Goal: Information Seeking & Learning: Learn about a topic

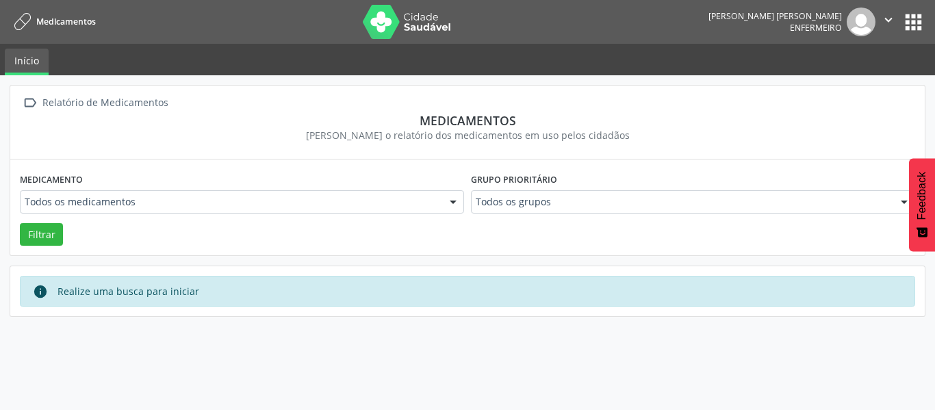
click at [887, 200] on div "Todos os grupos" at bounding box center [693, 201] width 444 height 23
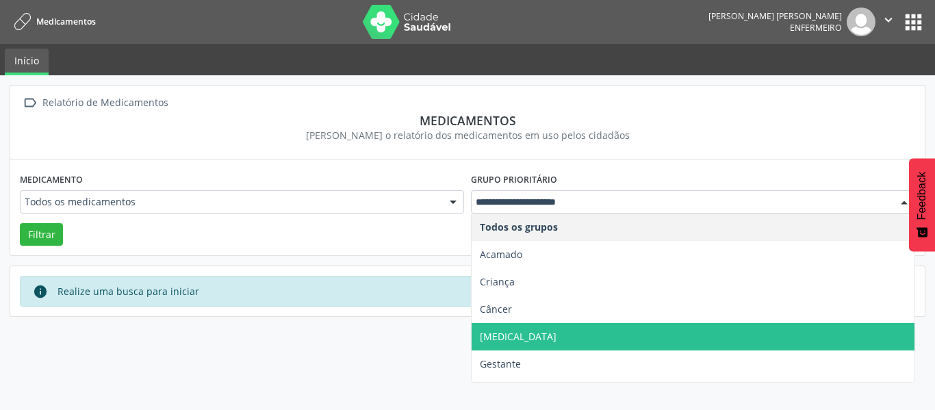
click at [533, 341] on span "[MEDICAL_DATA]" at bounding box center [692, 336] width 443 height 27
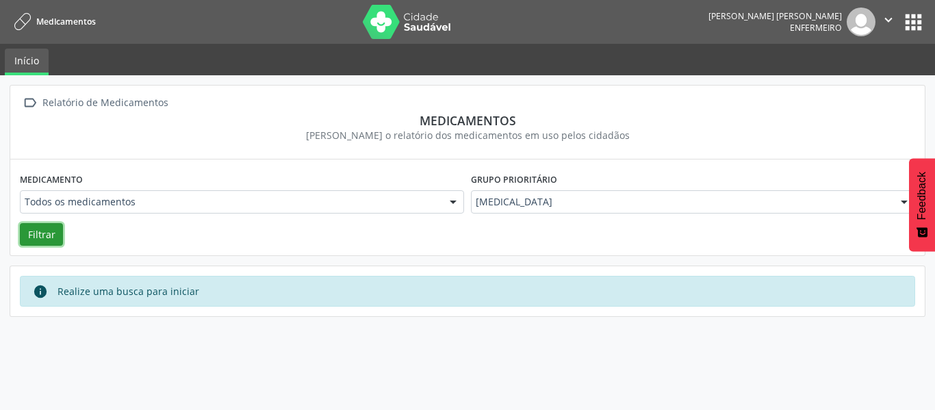
click at [36, 231] on button "Filtrar" at bounding box center [41, 234] width 43 height 23
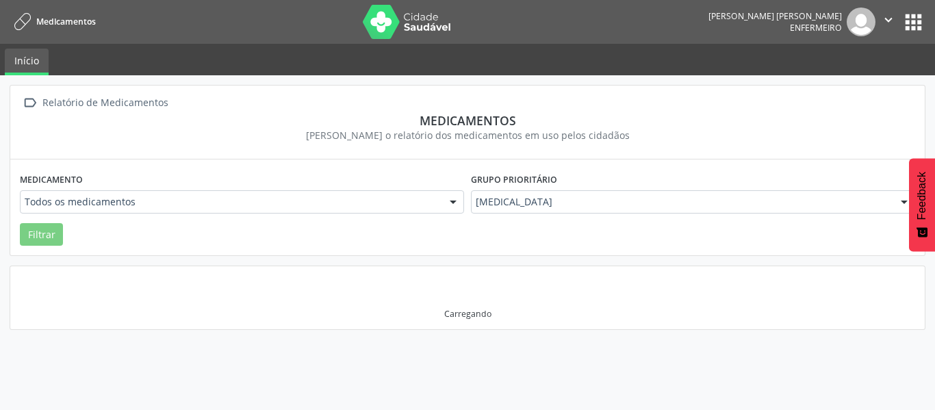
click at [455, 200] on div at bounding box center [453, 202] width 21 height 23
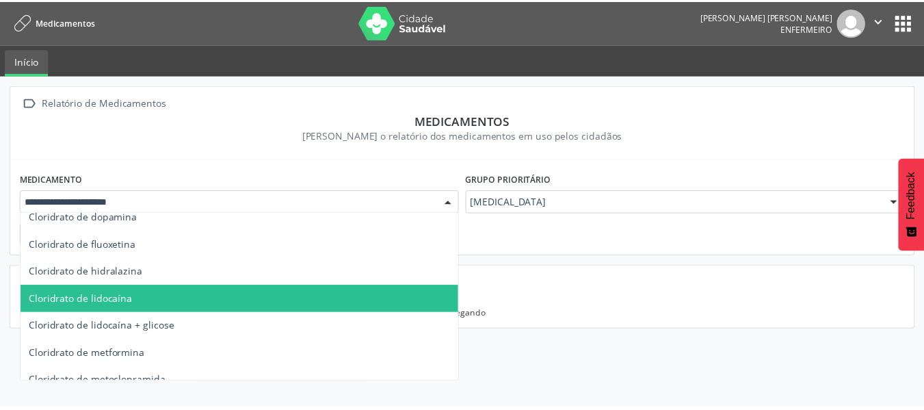
scroll to position [1574, 0]
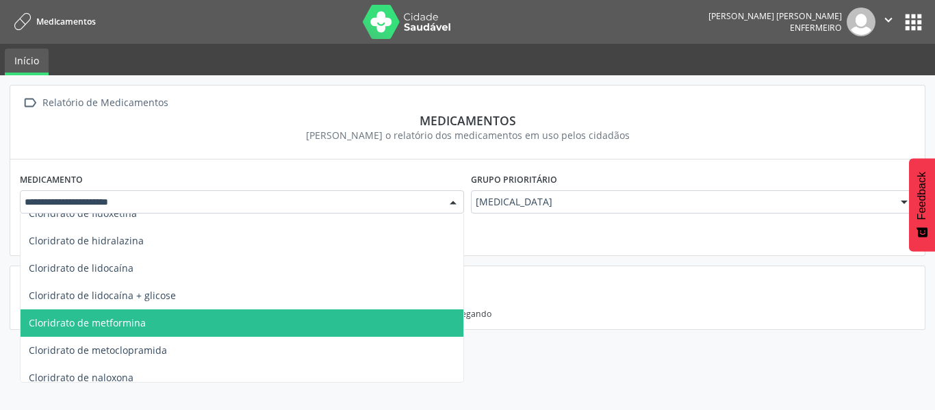
click at [200, 311] on span "Cloridrato de metformina" at bounding box center [311, 322] width 580 height 27
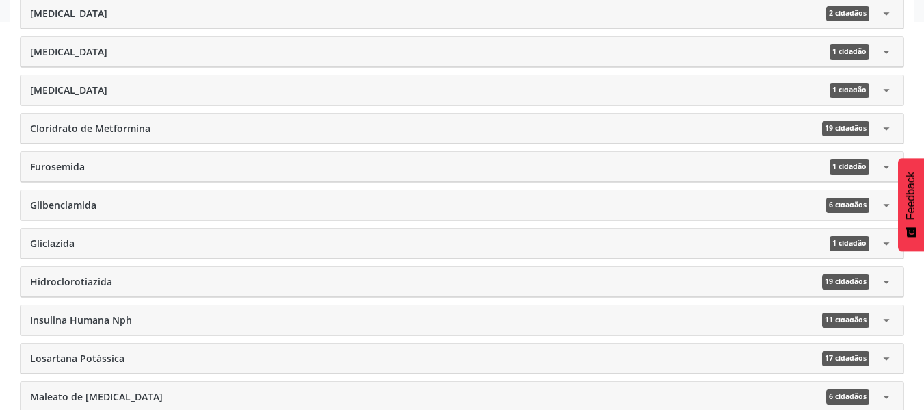
scroll to position [547, 0]
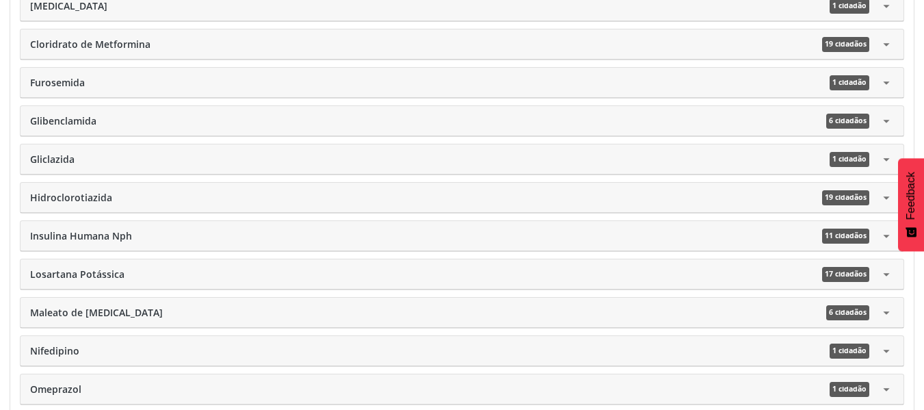
click at [891, 120] on icon "arrow_drop_down" at bounding box center [886, 121] width 15 height 15
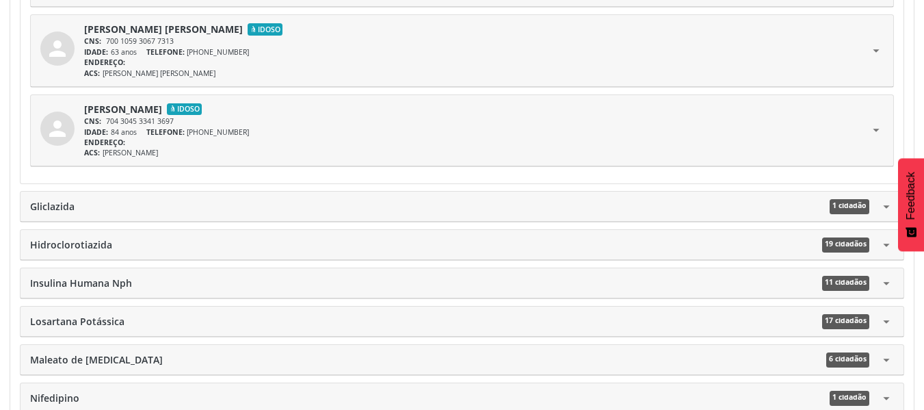
scroll to position [1022, 0]
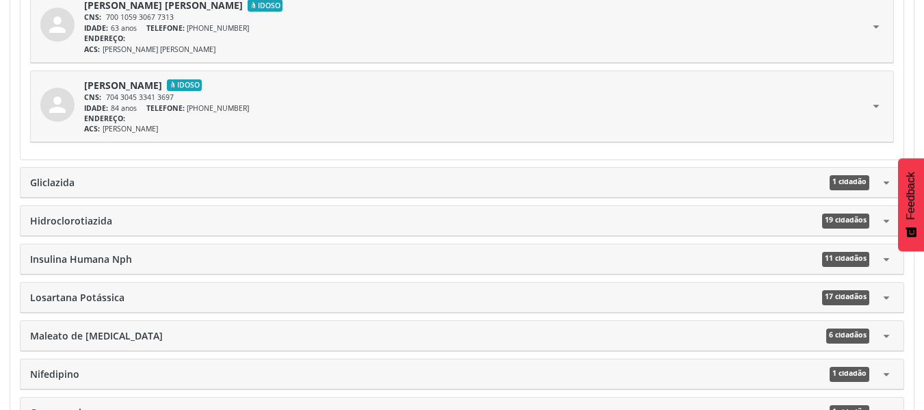
click at [886, 254] on icon "arrow_drop_down" at bounding box center [886, 259] width 15 height 15
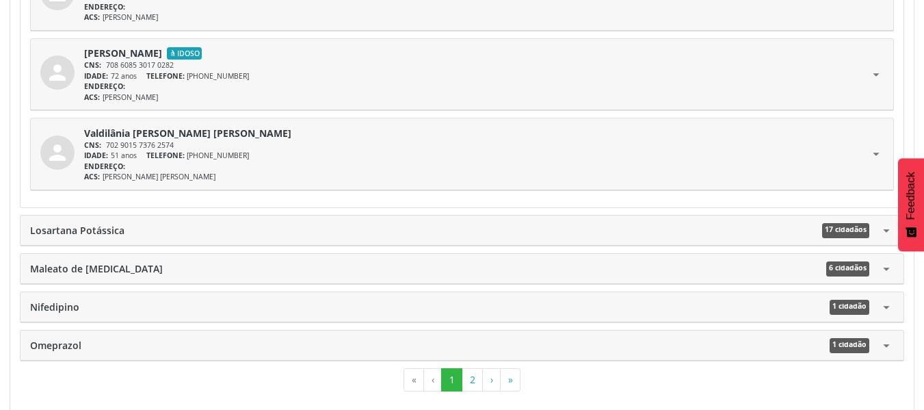
scroll to position [1987, 0]
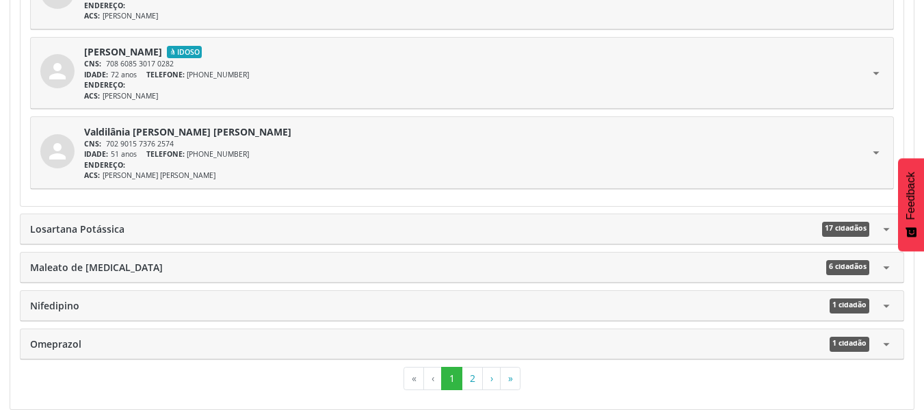
click at [882, 227] on icon "arrow_drop_down" at bounding box center [886, 229] width 15 height 15
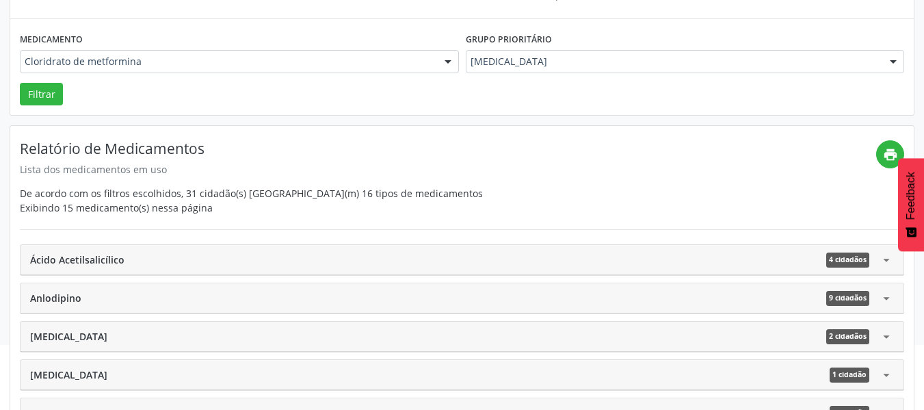
scroll to position [0, 0]
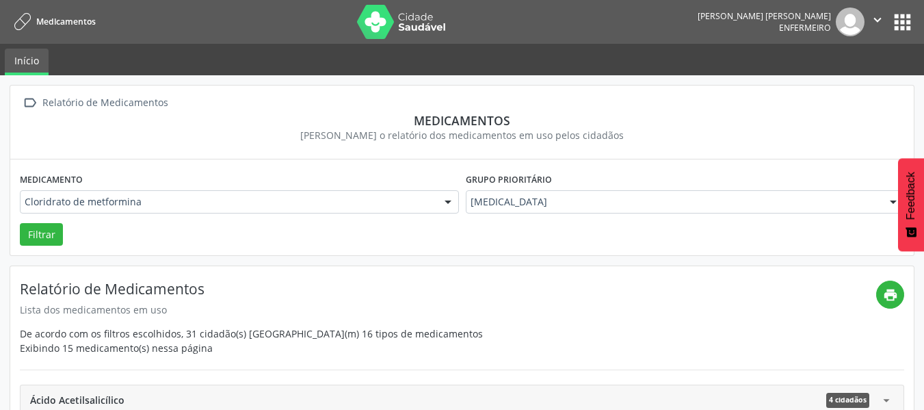
click at [12, 62] on link "Início" at bounding box center [27, 62] width 44 height 27
click at [893, 22] on button "apps" at bounding box center [903, 22] width 24 height 24
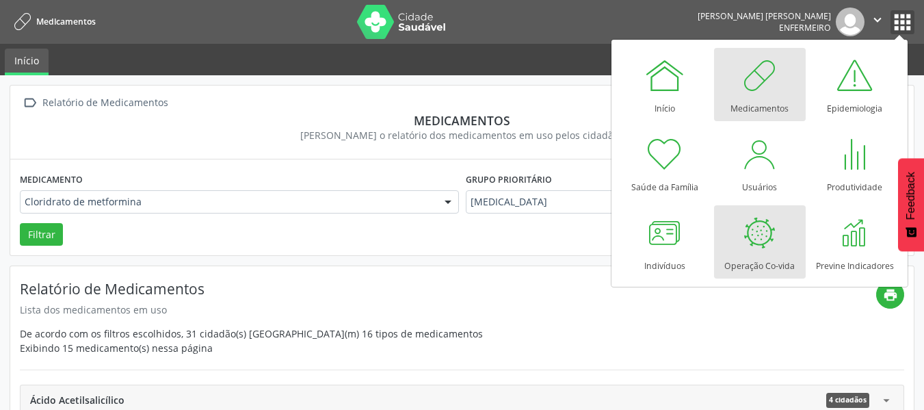
scroll to position [68, 0]
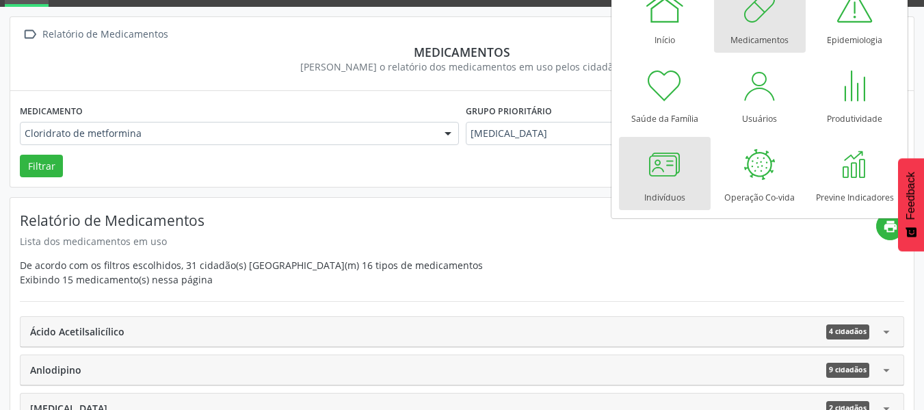
click at [675, 181] on div at bounding box center [664, 164] width 41 height 41
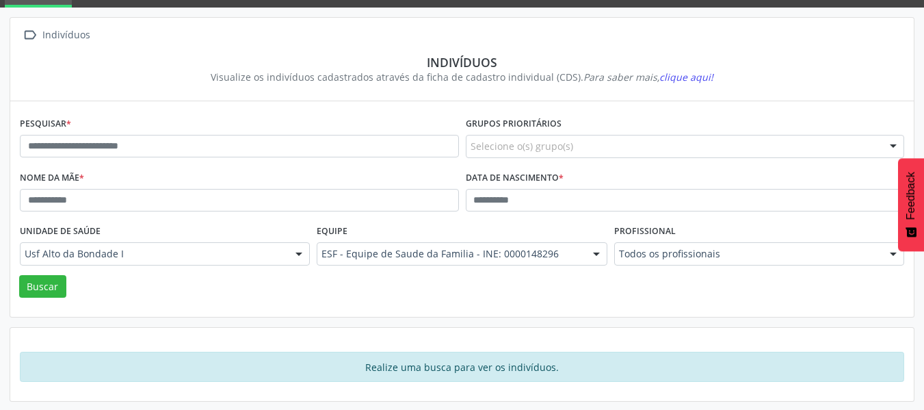
scroll to position [69, 0]
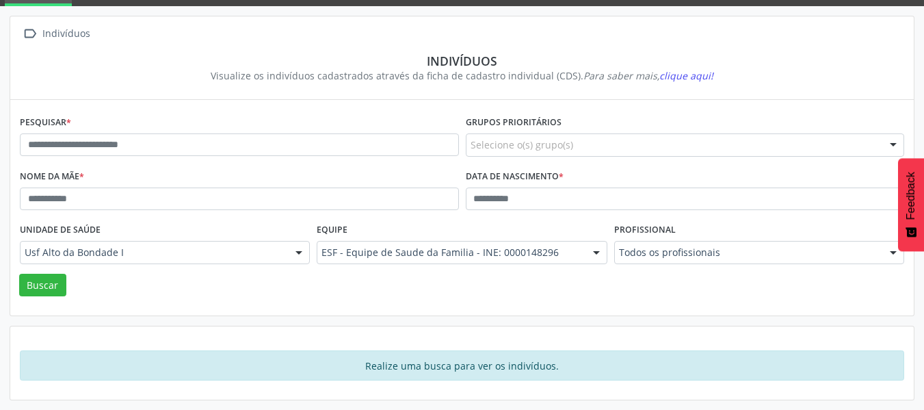
click at [599, 141] on div "Selecione o(s) grupo(s)" at bounding box center [685, 144] width 439 height 23
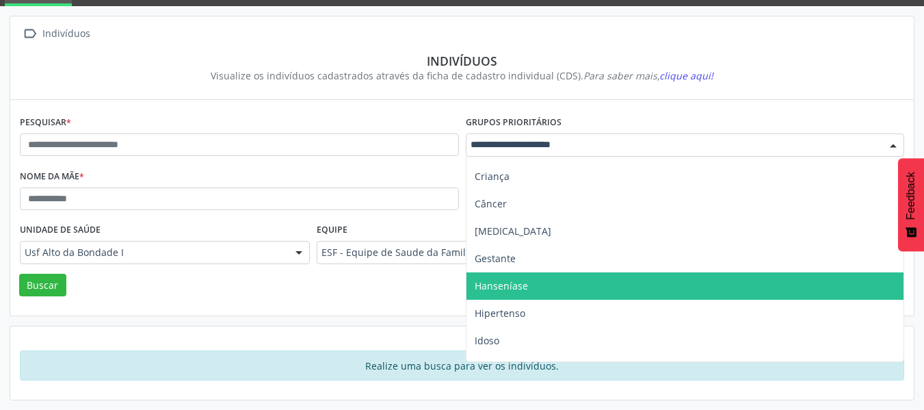
scroll to position [42, 0]
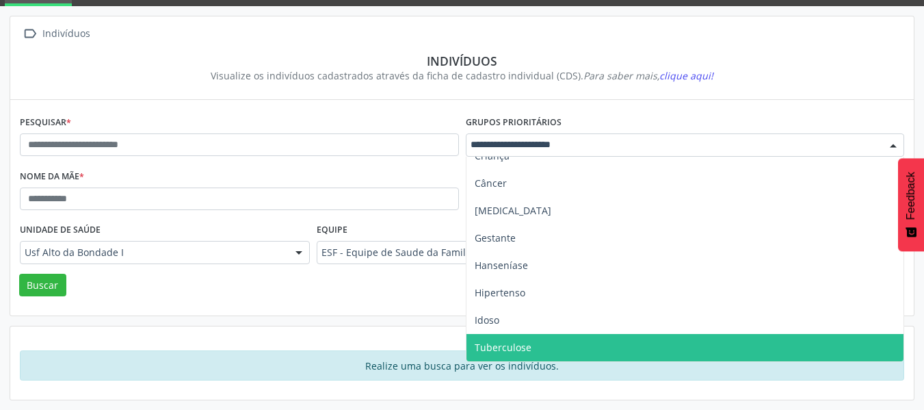
click at [556, 343] on span "Tuberculose" at bounding box center [686, 347] width 438 height 27
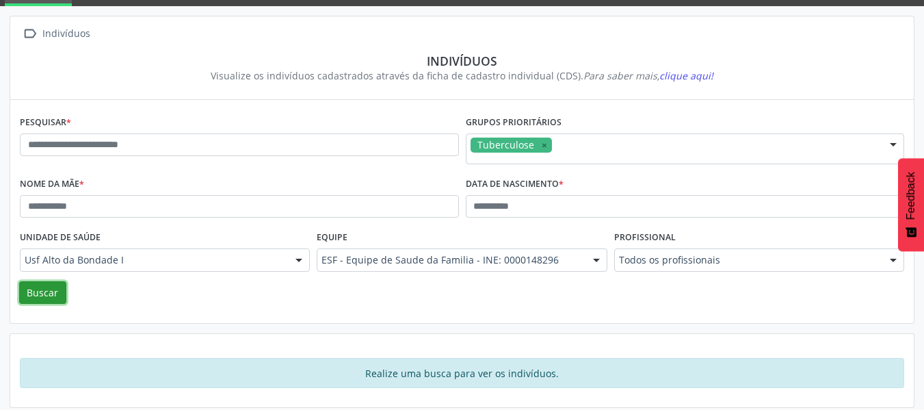
click at [38, 289] on button "Buscar" at bounding box center [42, 292] width 47 height 23
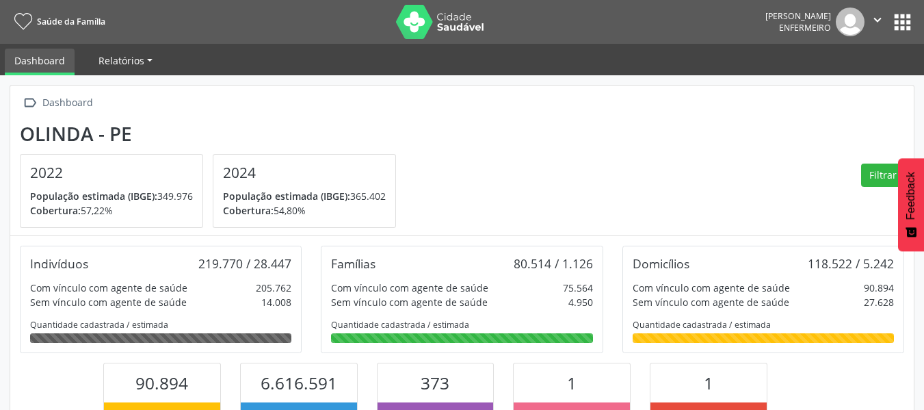
click at [138, 60] on span "Relatórios" at bounding box center [122, 60] width 46 height 13
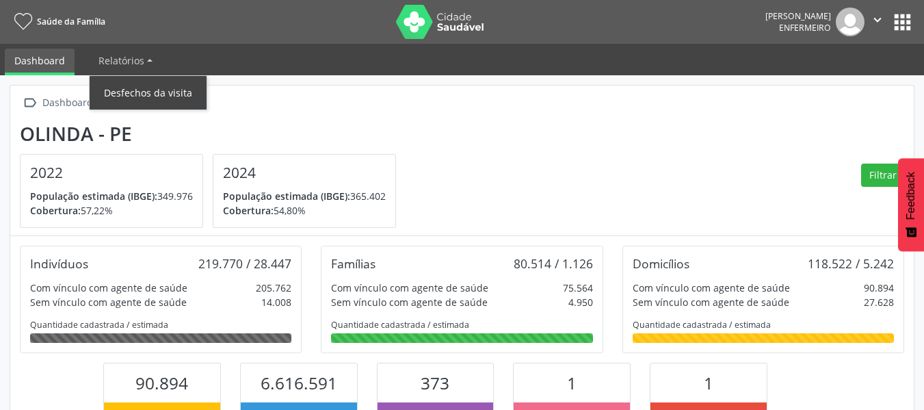
click at [144, 88] on link "Desfechos da visita" at bounding box center [148, 93] width 117 height 24
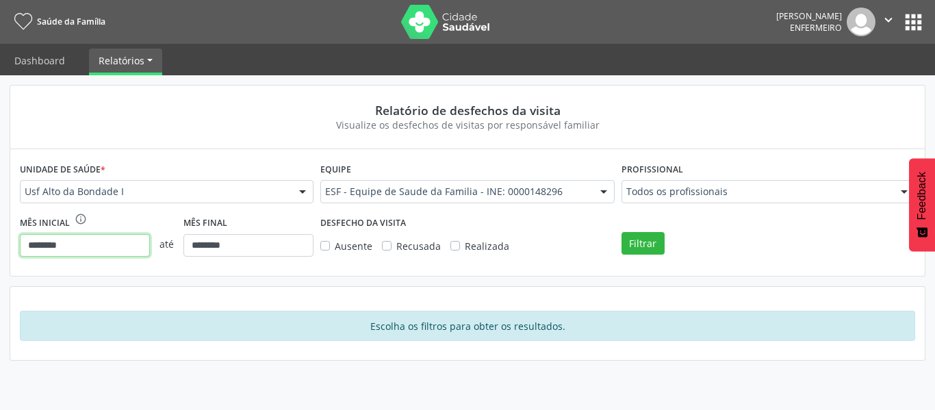
click at [129, 239] on input "********" at bounding box center [85, 245] width 130 height 23
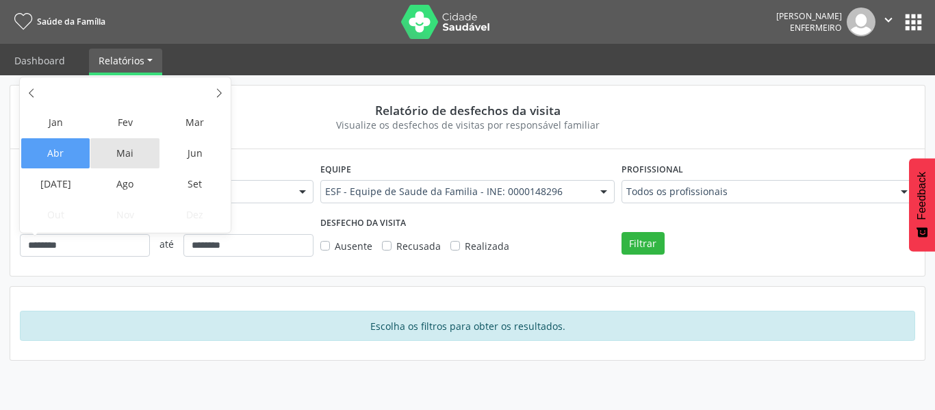
click at [126, 155] on span "Mai" at bounding box center [124, 153] width 69 height 30
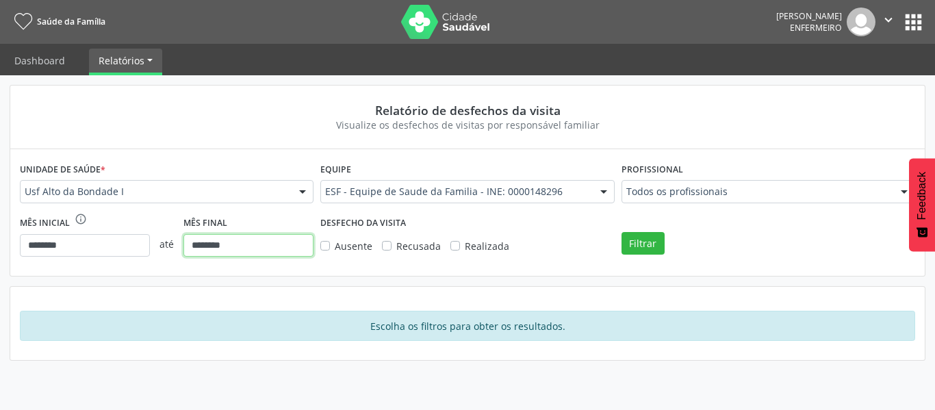
click at [262, 244] on input "********" at bounding box center [248, 245] width 130 height 23
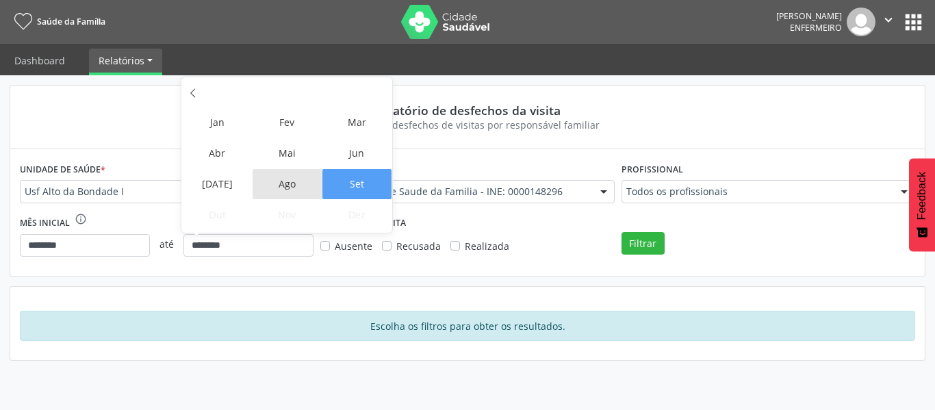
click at [297, 181] on span "Ago" at bounding box center [286, 184] width 69 height 30
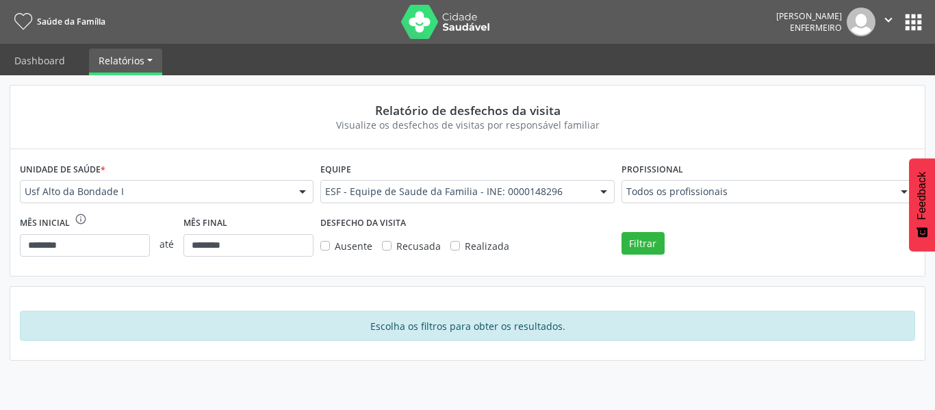
click at [465, 245] on label "Realizada" at bounding box center [487, 246] width 44 height 14
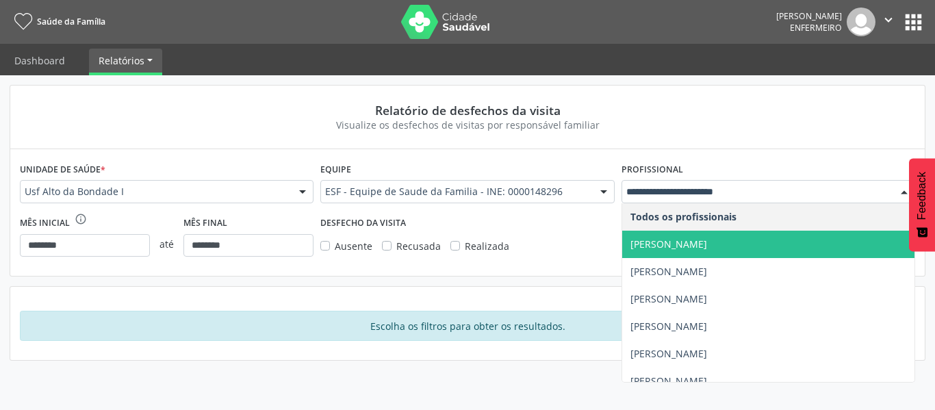
click at [657, 239] on span "Ana Claudia de Oliveira Rocha" at bounding box center [668, 243] width 77 height 13
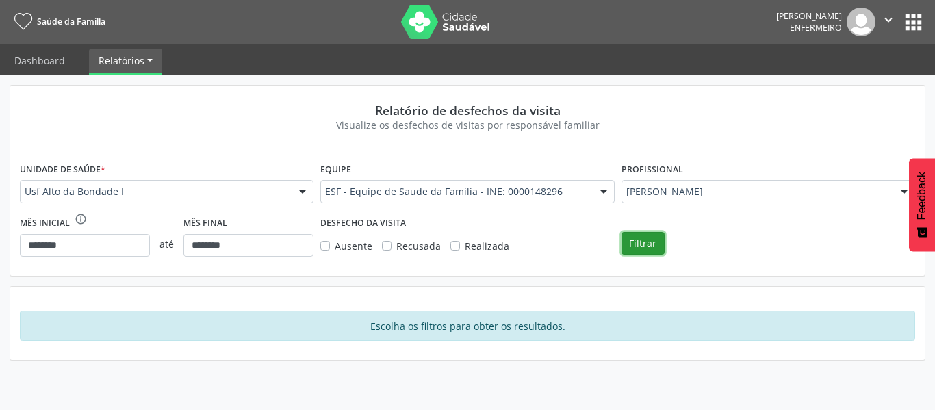
click at [644, 237] on button "Filtrar" at bounding box center [642, 243] width 43 height 23
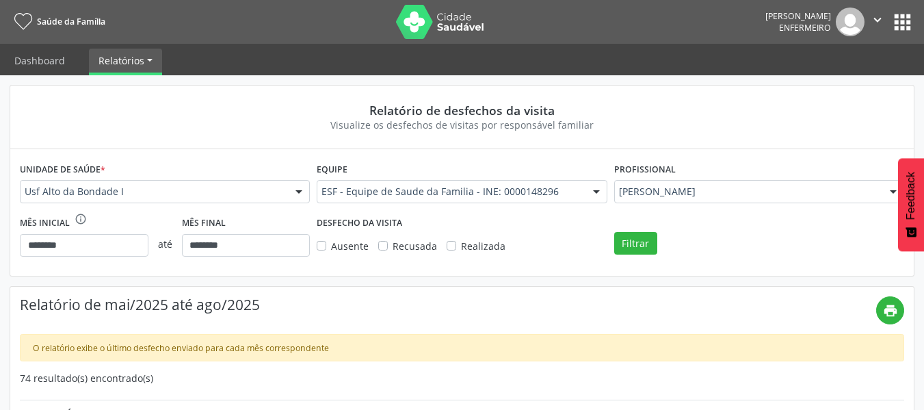
click at [897, 14] on button "apps" at bounding box center [903, 22] width 24 height 24
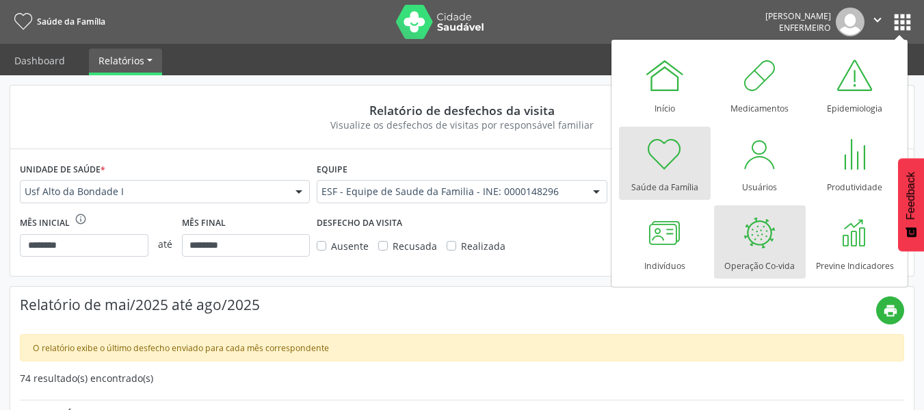
click at [765, 239] on div at bounding box center [760, 232] width 41 height 41
click at [763, 239] on div at bounding box center [760, 232] width 41 height 41
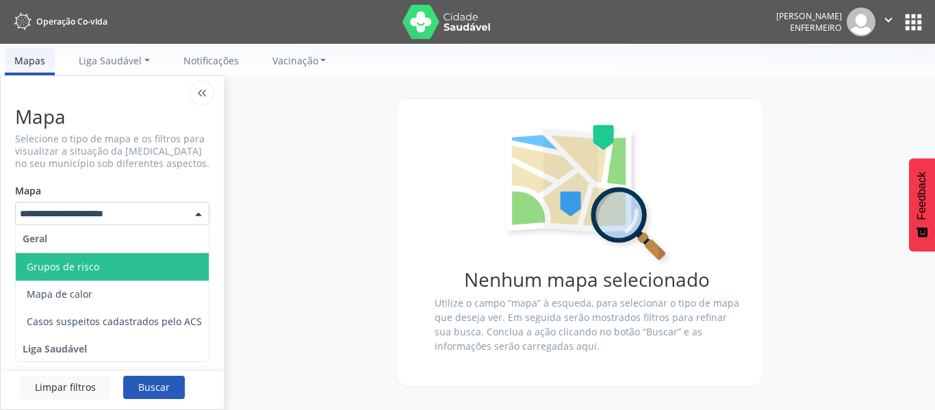
click at [187, 216] on div "Geral Grupos de risco Mapa de calor Casos suspeitos cadastrados pelo ACS Liga S…" at bounding box center [112, 213] width 194 height 23
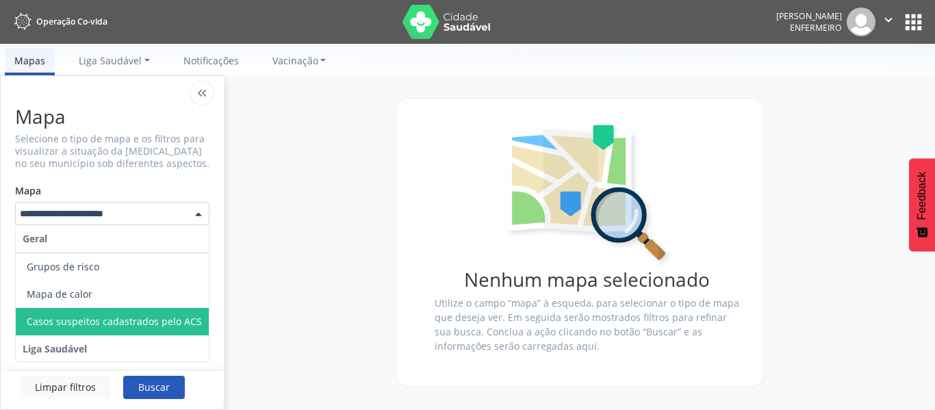
click at [125, 318] on span "Casos suspeitos cadastrados pelo ACS" at bounding box center [114, 321] width 175 height 13
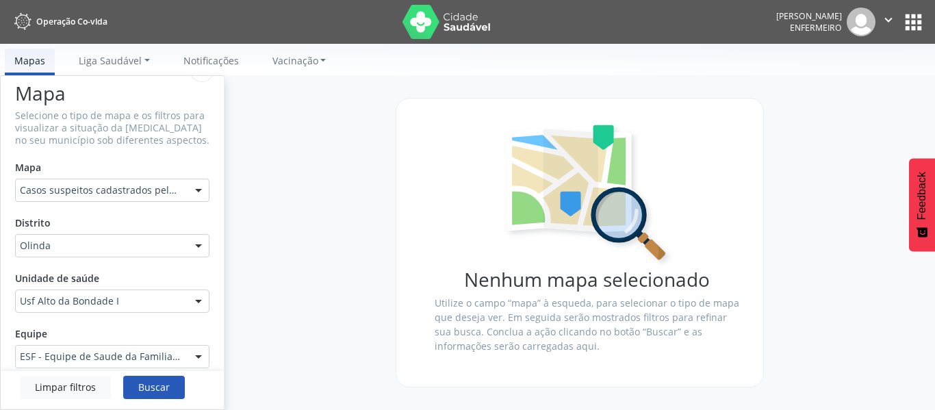
scroll to position [35, 0]
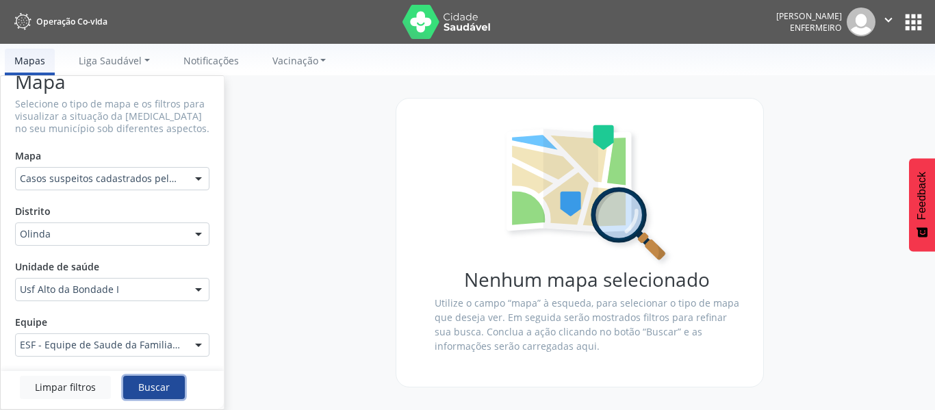
click at [151, 393] on button "Buscar" at bounding box center [154, 387] width 62 height 23
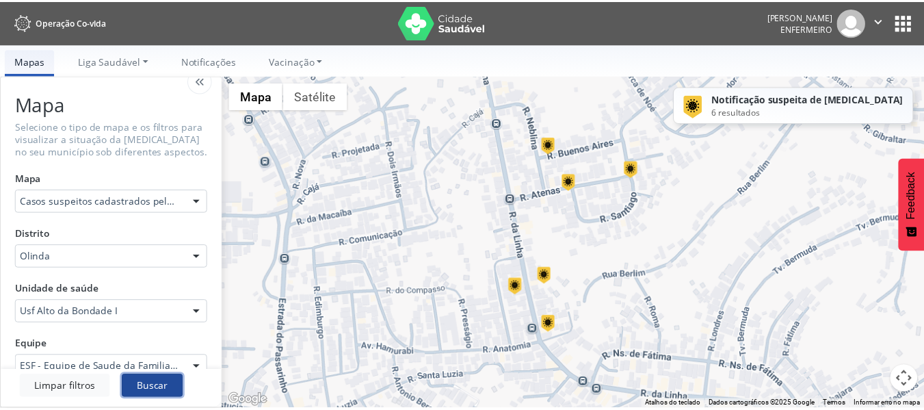
scroll to position [0, 0]
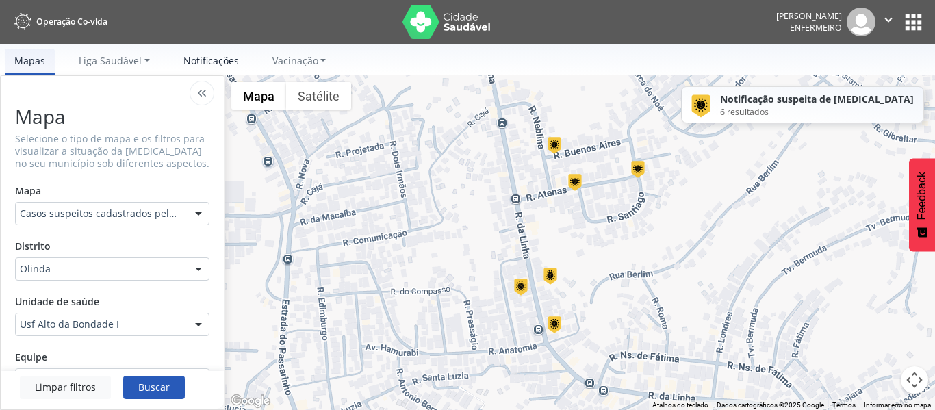
click at [191, 61] on link "Notificações" at bounding box center [211, 61] width 75 height 24
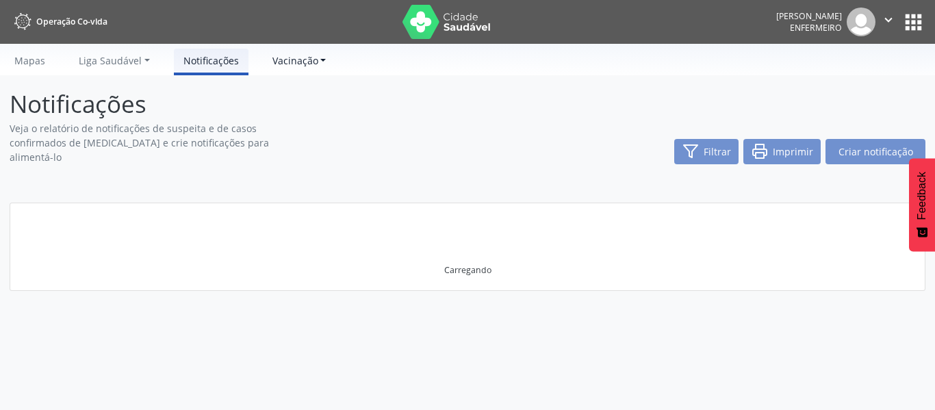
click at [280, 60] on span "Vacinação" at bounding box center [295, 60] width 46 height 13
click at [318, 120] on link "Gerenciar locais" at bounding box center [314, 121] width 103 height 24
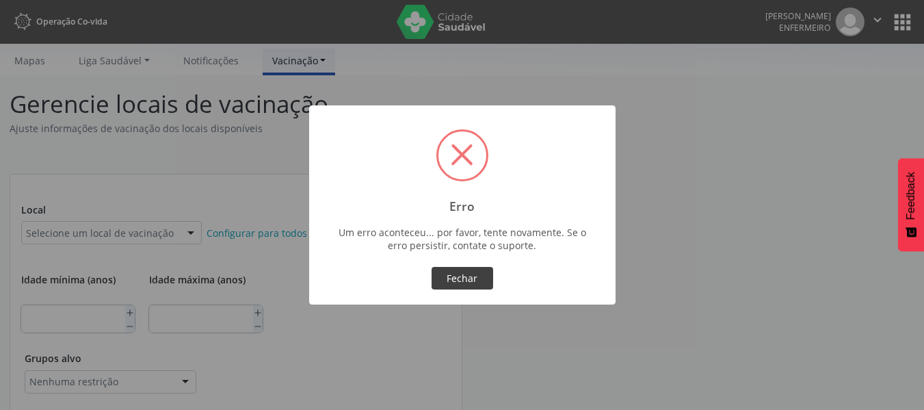
click at [454, 270] on button "Fechar" at bounding box center [463, 278] width 62 height 23
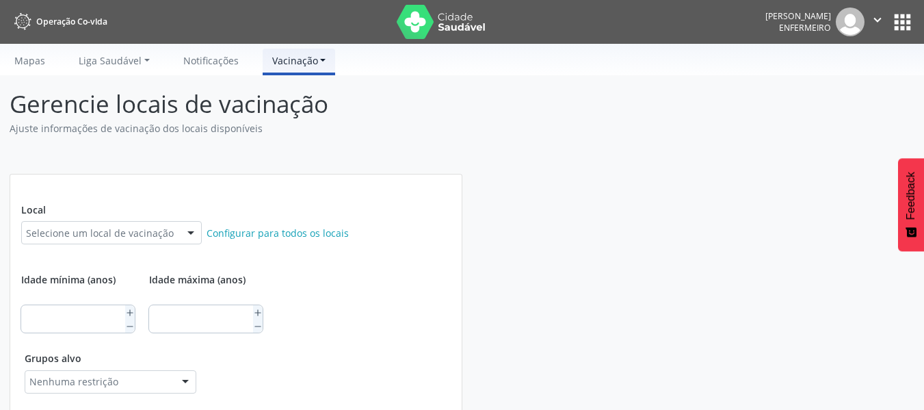
scroll to position [64, 0]
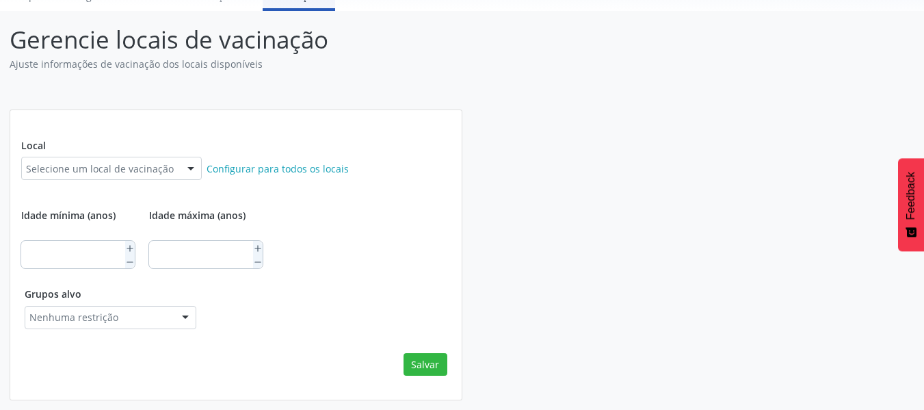
click at [181, 170] on div at bounding box center [191, 168] width 21 height 23
click at [138, 188] on span "Não há nenhuma opção para ser exibida." at bounding box center [107, 193] width 170 height 27
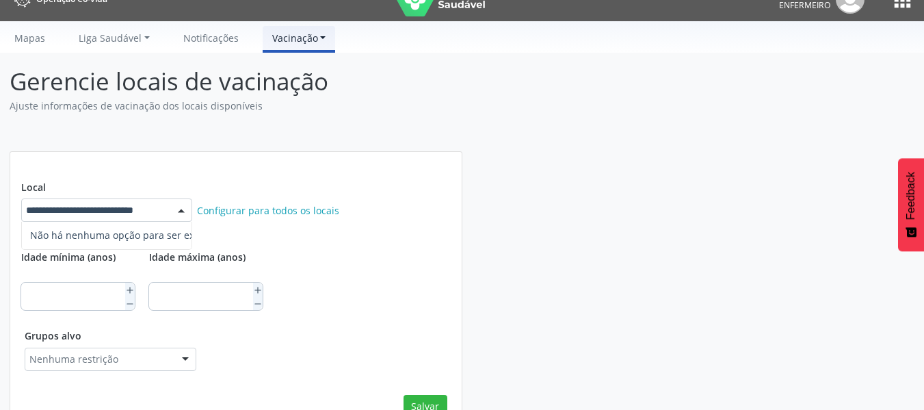
scroll to position [0, 0]
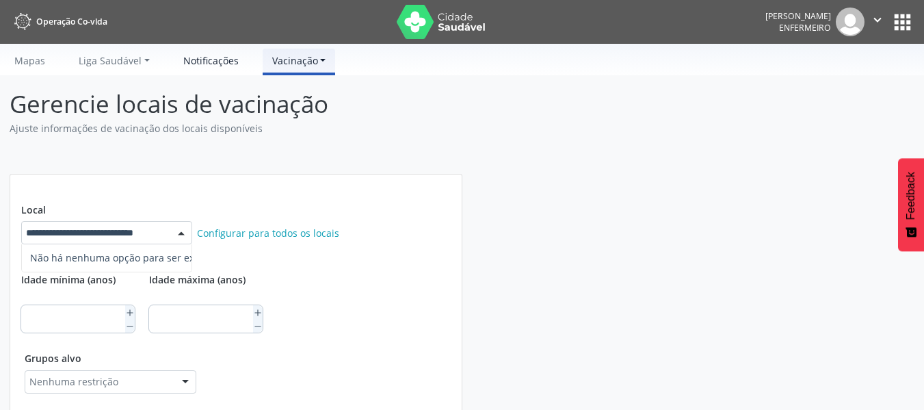
click at [214, 67] on link "Notificações" at bounding box center [211, 61] width 75 height 24
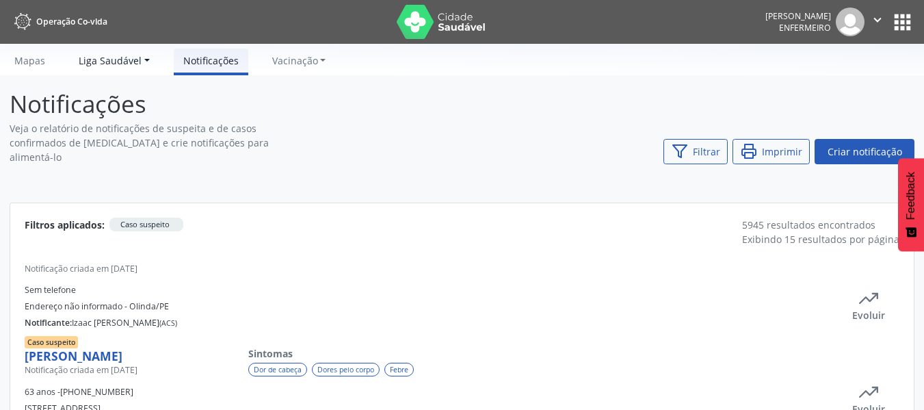
click at [99, 60] on span "Liga Saudável" at bounding box center [110, 60] width 63 height 13
click at [98, 92] on link "Informes municipais" at bounding box center [131, 93] width 123 height 24
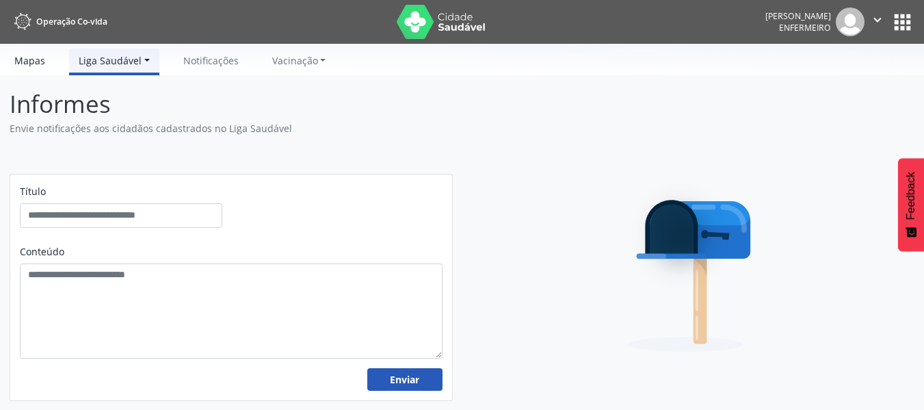
click at [36, 65] on link "Mapas" at bounding box center [30, 61] width 50 height 24
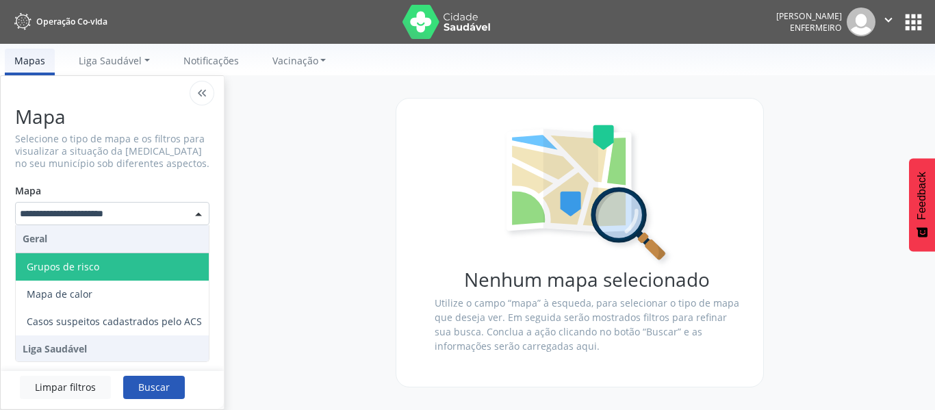
click at [181, 212] on div at bounding box center [112, 213] width 194 height 23
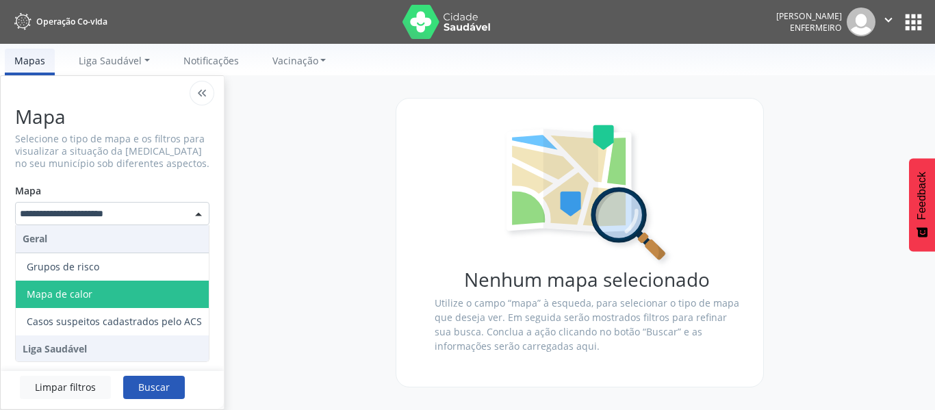
click at [83, 291] on span "Mapa de calor" at bounding box center [60, 293] width 66 height 13
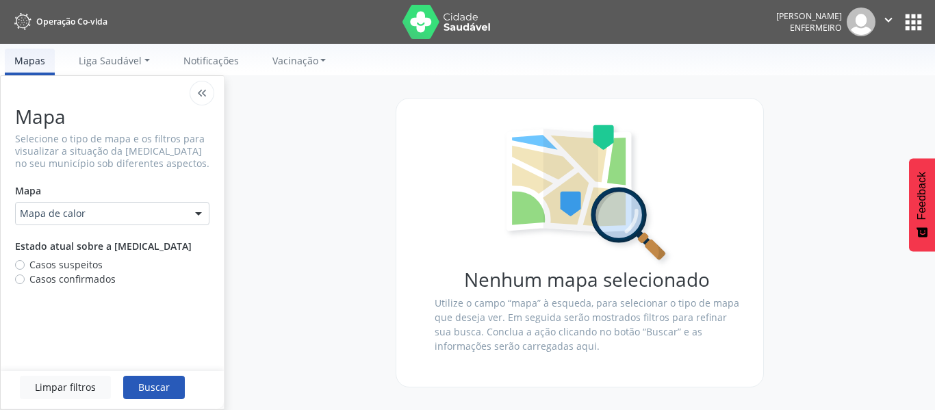
click at [909, 23] on button "apps" at bounding box center [913, 22] width 24 height 24
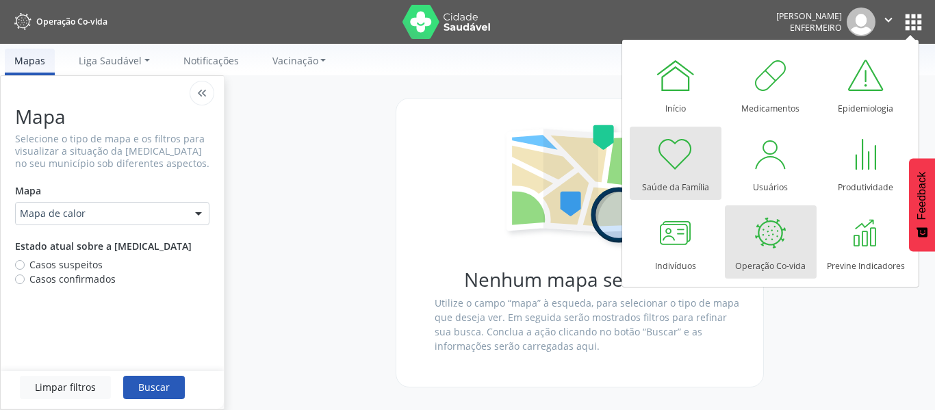
click at [662, 159] on div at bounding box center [675, 153] width 41 height 41
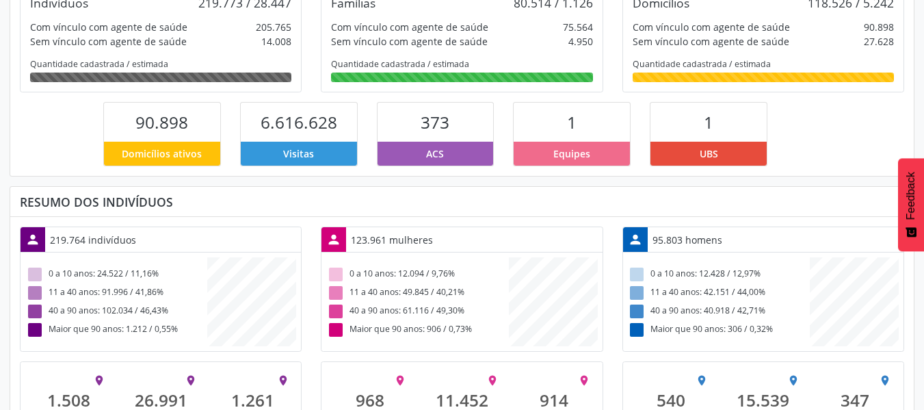
scroll to position [187, 0]
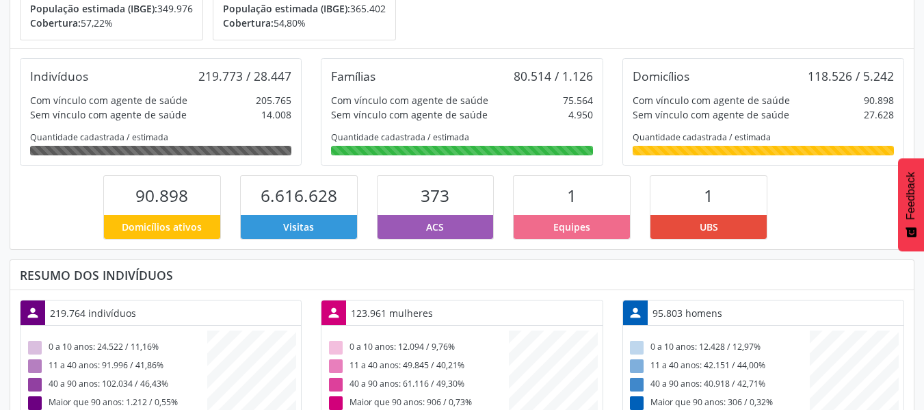
click at [702, 225] on span "UBS" at bounding box center [709, 227] width 18 height 14
click at [732, 203] on div "1" at bounding box center [709, 195] width 116 height 39
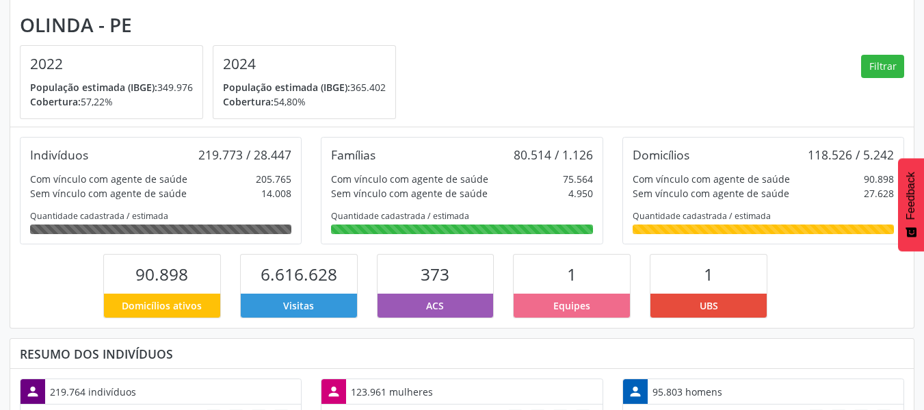
scroll to position [0, 0]
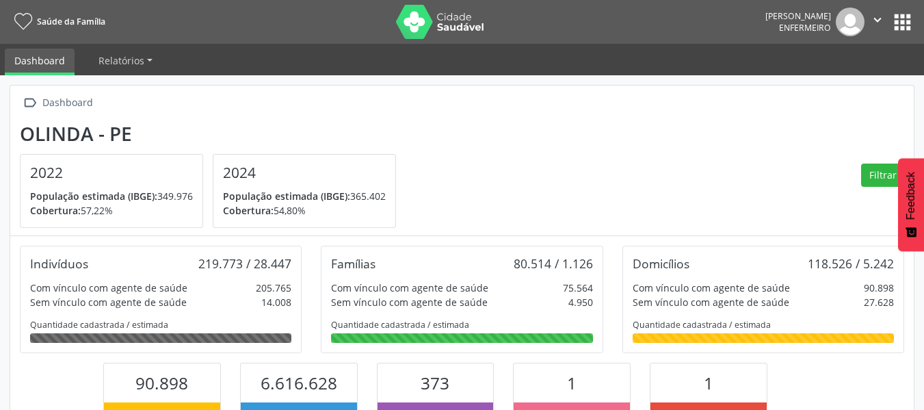
click at [909, 15] on button "apps" at bounding box center [903, 22] width 24 height 24
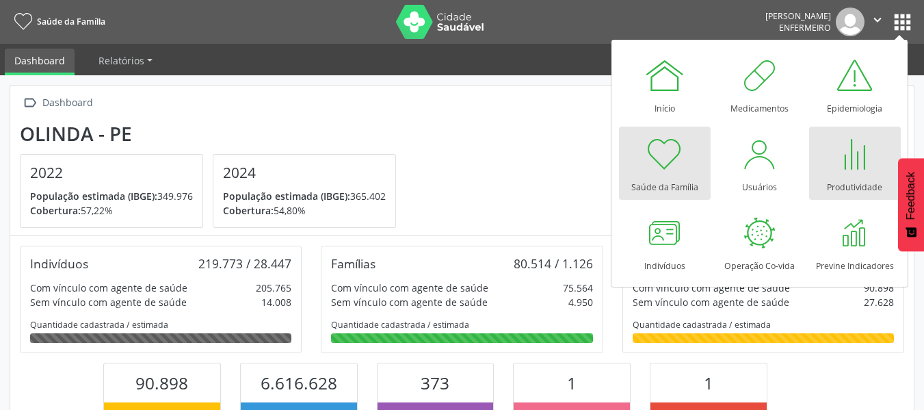
click at [845, 164] on div at bounding box center [855, 153] width 41 height 41
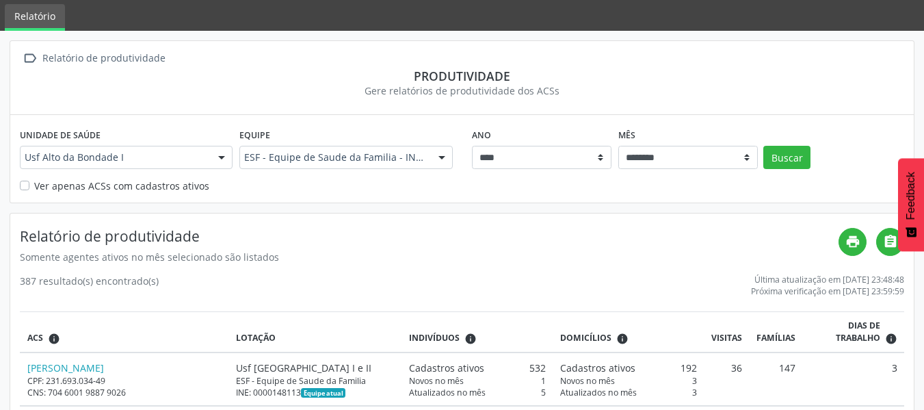
scroll to position [137, 0]
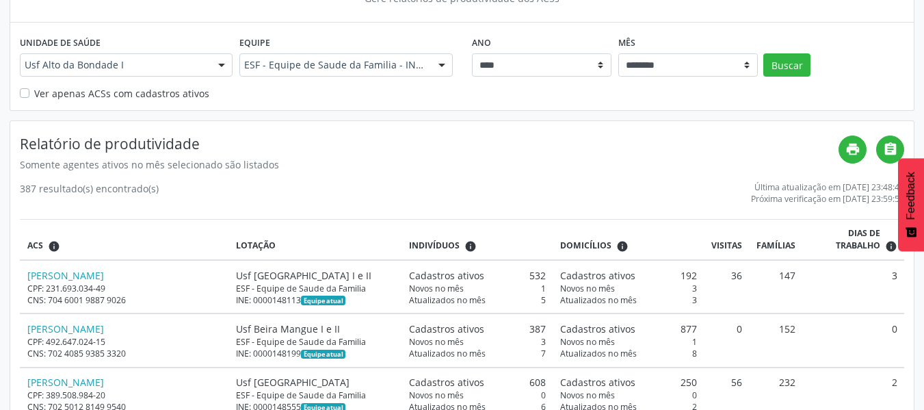
click at [34, 93] on label "Ver apenas ACSs com cadastros ativos" at bounding box center [121, 93] width 175 height 14
click at [794, 66] on button "Buscar" at bounding box center [786, 64] width 47 height 23
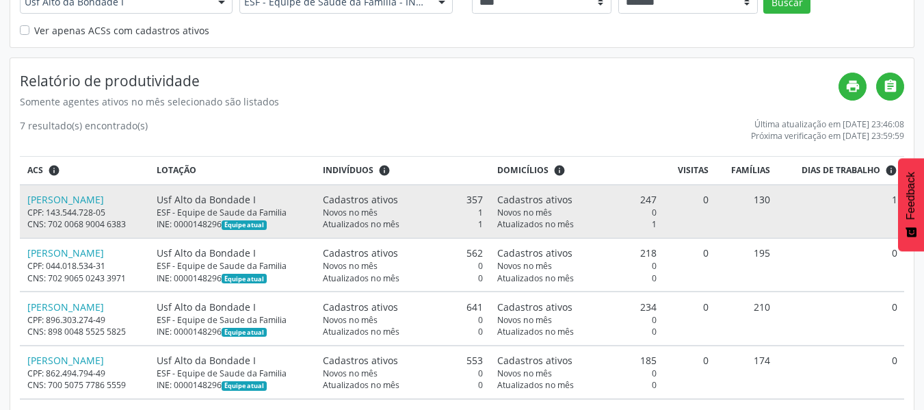
scroll to position [205, 0]
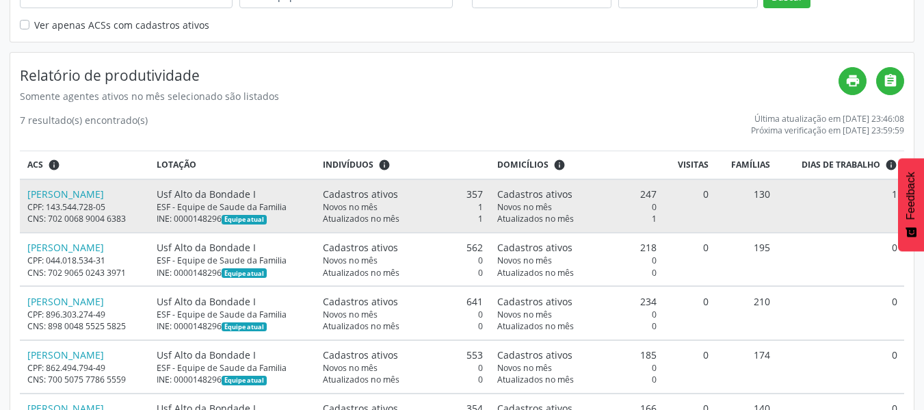
click at [97, 203] on div "CPF: 143.544.728-05" at bounding box center [85, 207] width 116 height 12
click at [104, 194] on link "[PERSON_NAME]" at bounding box center [65, 193] width 77 height 13
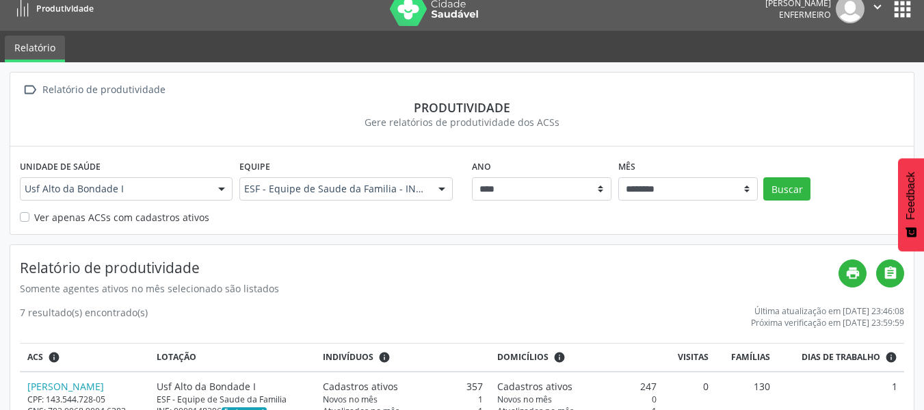
scroll to position [0, 0]
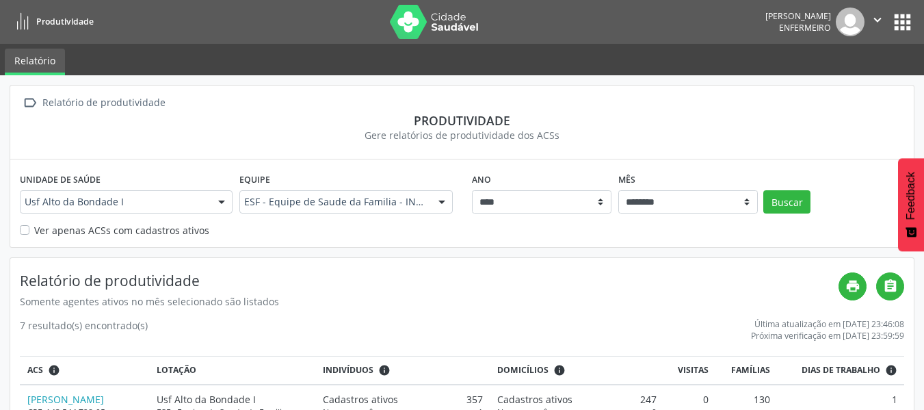
click at [905, 24] on button "apps" at bounding box center [903, 22] width 24 height 24
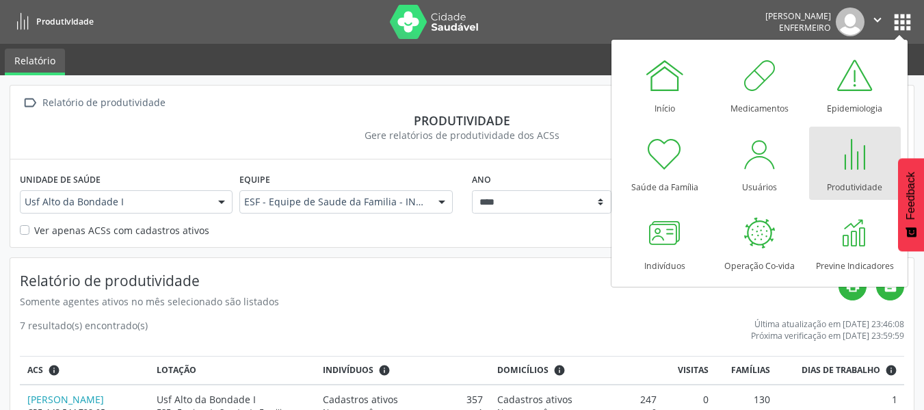
click at [856, 168] on div at bounding box center [855, 153] width 41 height 41
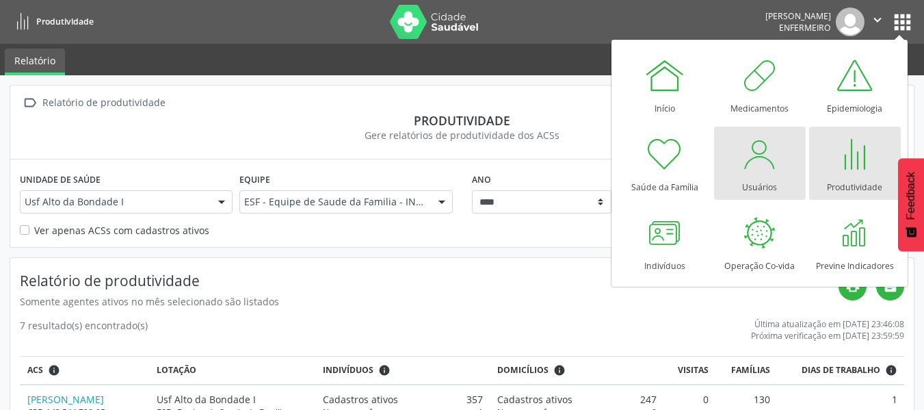
click at [761, 153] on div at bounding box center [760, 153] width 41 height 41
